Goal: Task Accomplishment & Management: Use online tool/utility

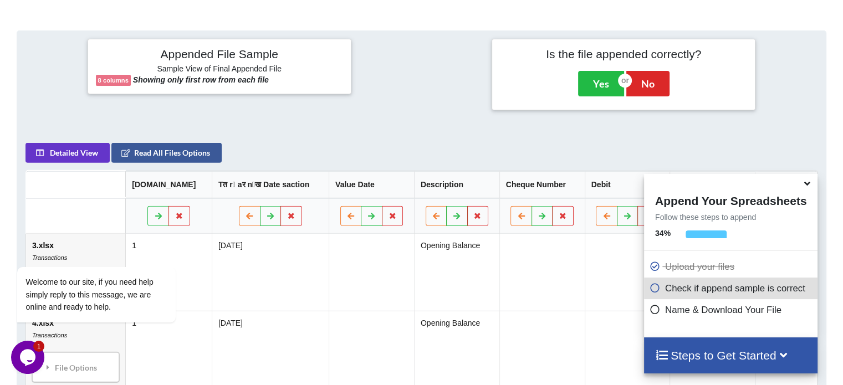
scroll to position [407, 0]
click at [649, 83] on button "No" at bounding box center [647, 85] width 43 height 26
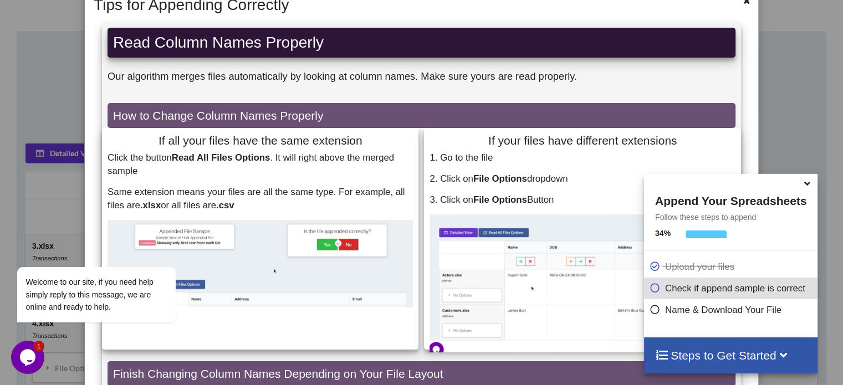
scroll to position [0, 0]
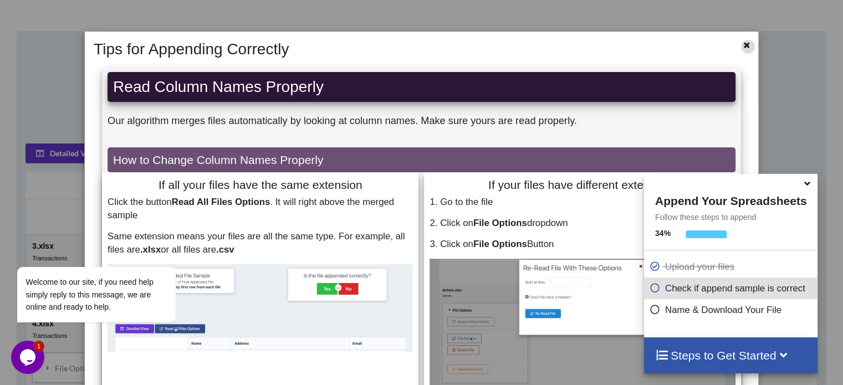
click at [747, 43] on icon at bounding box center [746, 44] width 9 height 8
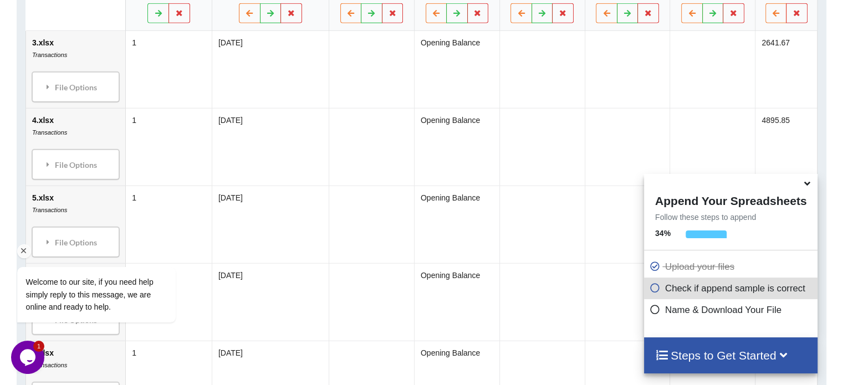
scroll to position [619, 0]
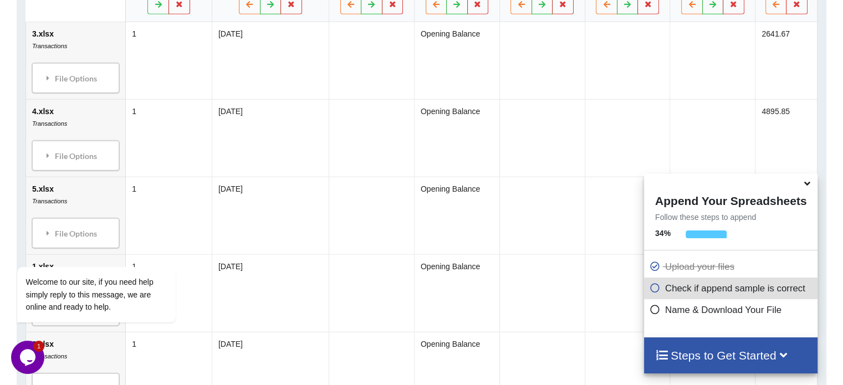
click at [804, 186] on icon at bounding box center [808, 182] width 12 height 10
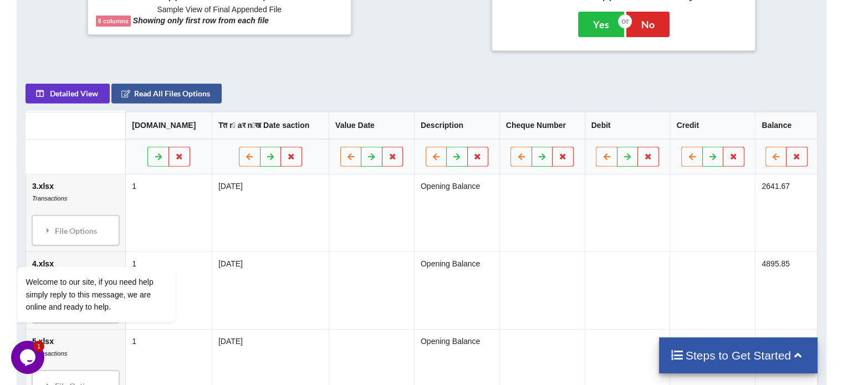
scroll to position [471, 0]
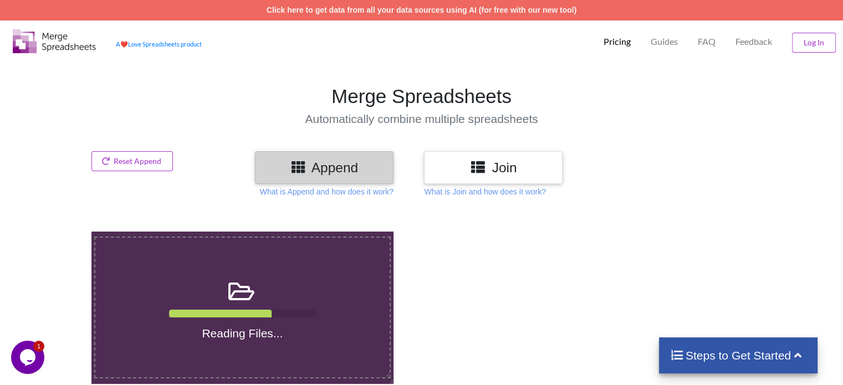
click at [342, 166] on h3 "Append" at bounding box center [324, 168] width 122 height 16
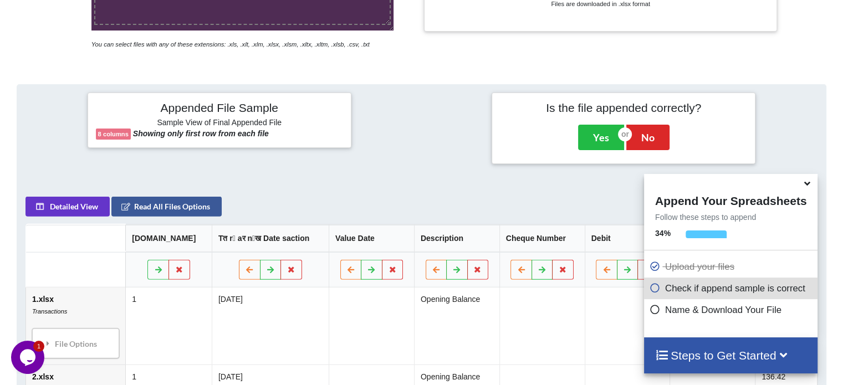
scroll to position [351, 0]
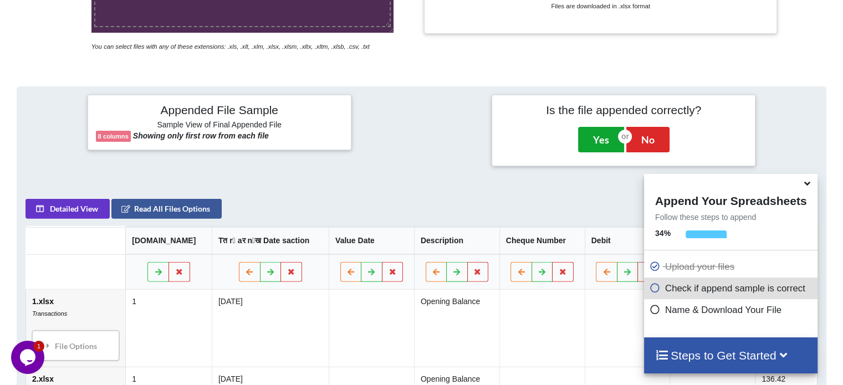
click at [597, 141] on button "Yes" at bounding box center [601, 140] width 46 height 26
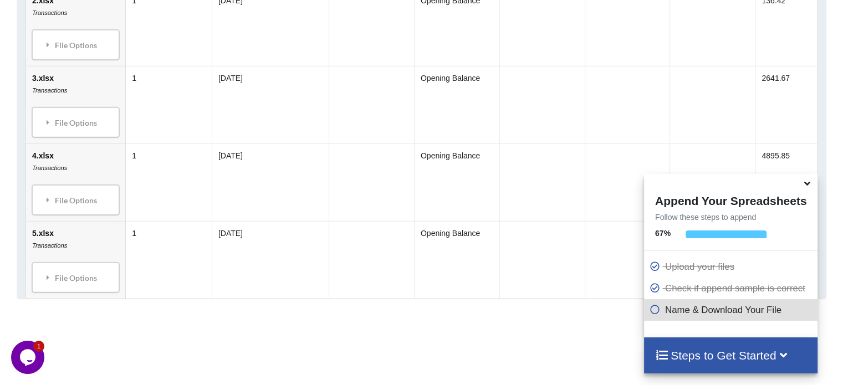
scroll to position [872, 0]
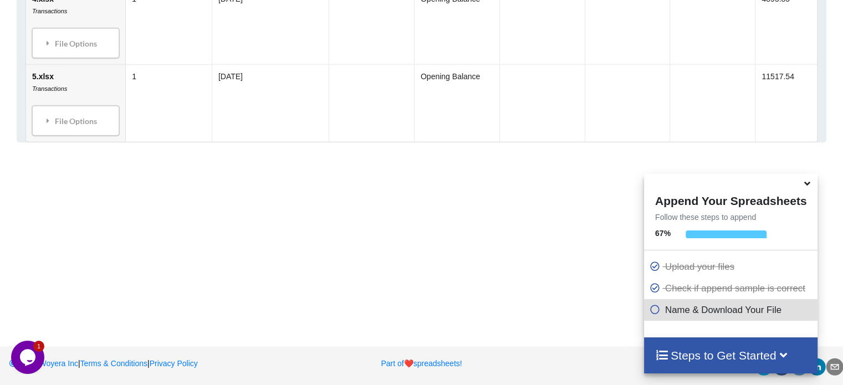
click at [808, 186] on icon at bounding box center [808, 182] width 12 height 10
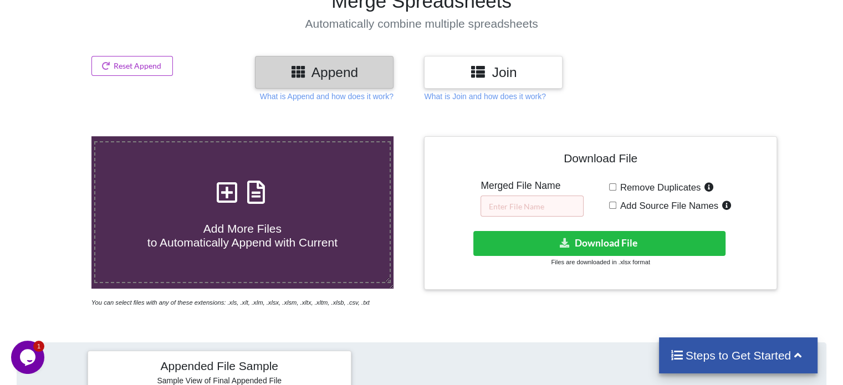
scroll to position [95, 0]
click at [524, 202] on input "text" at bounding box center [532, 206] width 103 height 21
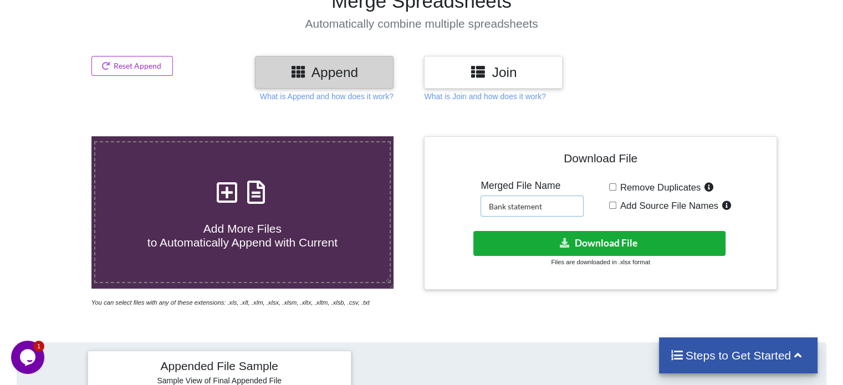
type input "Bank statement"
click at [603, 243] on button "Download File" at bounding box center [599, 243] width 252 height 25
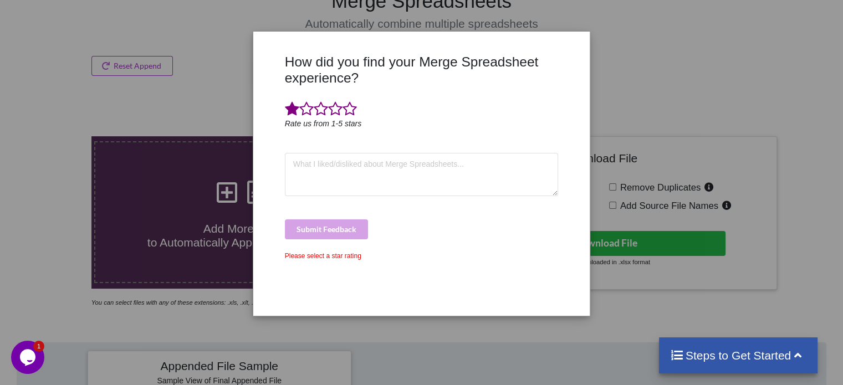
click at [287, 110] on span at bounding box center [292, 109] width 14 height 16
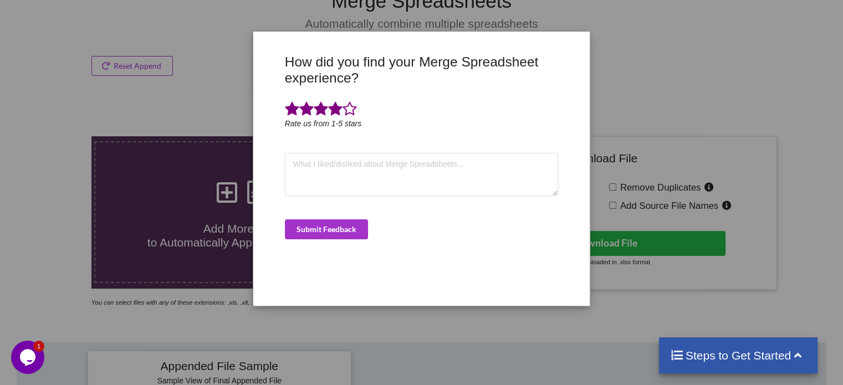
click at [333, 110] on span at bounding box center [335, 109] width 14 height 16
click at [356, 234] on button "Submit Feedback" at bounding box center [326, 230] width 83 height 20
